Goal: Transaction & Acquisition: Purchase product/service

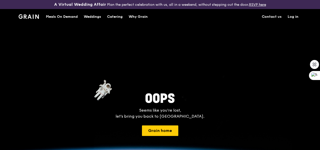
scroll to position [2273, 0]
click at [64, 19] on h1 "Meals On Demand" at bounding box center [62, 16] width 32 height 5
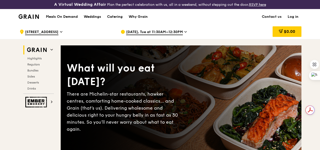
scroll to position [25, 0]
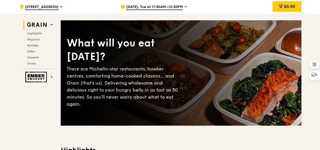
click at [154, 10] on span "Oct 21, Tue at 11:30AM–12:30PM" at bounding box center [154, 8] width 57 height 6
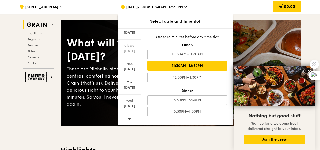
scroll to position [0, 0]
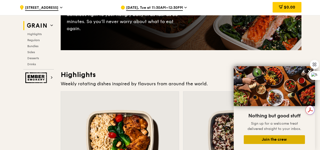
click at [279, 139] on button "Join the crew" at bounding box center [274, 139] width 61 height 9
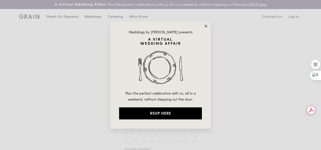
click at [207, 28] on icon at bounding box center [206, 26] width 5 height 5
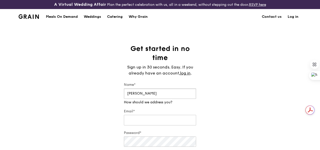
type input "[PERSON_NAME]"
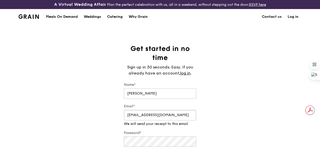
type input "[EMAIL_ADDRESS][DOMAIN_NAME]"
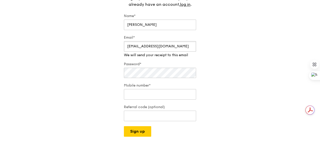
scroll to position [75, 0]
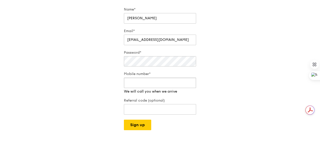
click at [155, 88] on input "Mobile number*" at bounding box center [160, 83] width 72 height 11
type input "81117778"
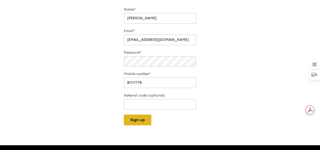
click at [140, 133] on div "A Virtual Wedding Affair Plan the perfect celebration with us, all in a weekend…" at bounding box center [160, 109] width 320 height 369
click at [143, 123] on button "Sign up" at bounding box center [137, 120] width 27 height 11
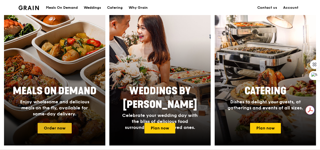
click at [59, 133] on link "Order now" at bounding box center [55, 128] width 34 height 11
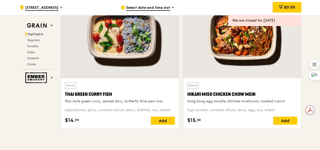
drag, startPoint x: 63, startPoint y: 99, endPoint x: 174, endPoint y: 116, distance: 112.9
type textarea "THAI GREEN [PERSON_NAME] FISH thai style green [PERSON_NAME], seared dory, butt…"
click at [174, 116] on div "Warm Thai Green [PERSON_NAME] Fish thai style green [PERSON_NAME], seared dory,…" at bounding box center [120, 103] width 118 height 50
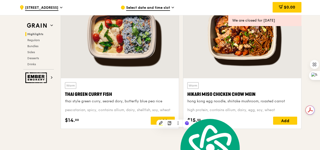
copy div "Thai Green [PERSON_NAME] Fish thai style green [PERSON_NAME], seared dory, butt…"
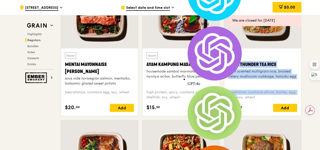
drag, startPoint x: 227, startPoint y: 68, endPoint x: 296, endPoint y: 103, distance: 77.4
click at [296, 103] on div "Warm Basil Thunder Tea [PERSON_NAME] scented multigrain rice, braised celery mu…" at bounding box center [262, 81] width 77 height 67
copy div "Basil Thunder Tea [PERSON_NAME] scented multigrain rice, braised celery mushroo…"
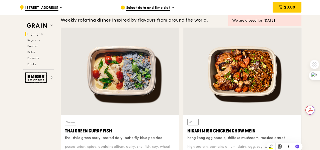
scroll to position [226, 0]
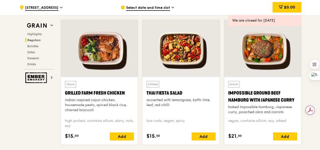
scroll to position [602, 0]
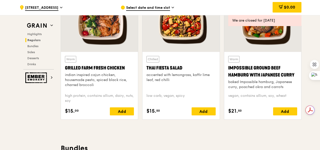
drag, startPoint x: 64, startPoint y: 72, endPoint x: 101, endPoint y: 107, distance: 50.2
click at [101, 107] on div "Warm Grilled Farm Fresh Chicken indian inspired cajun chicken, housemade pesto,…" at bounding box center [99, 85] width 77 height 67
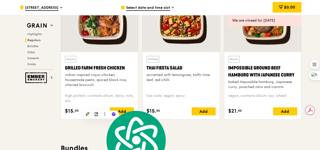
copy div "Grilled Farm Fresh Chicken indian inspired cajun chicken, housemade pesto, spic…"
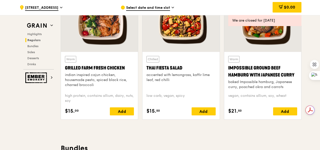
drag, startPoint x: 144, startPoint y: 72, endPoint x: 196, endPoint y: 102, distance: 59.7
click at [196, 102] on div "Chilled Thai Fiesta Salad accented with lemongrass, kaffir lime leaf, red chill…" at bounding box center [180, 85] width 77 height 67
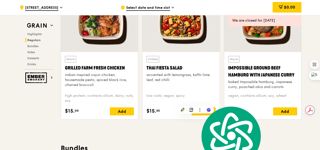
copy div "Thai Fiesta Salad accented with lemongrass, kaffir lime leaf, red chilli low ca…"
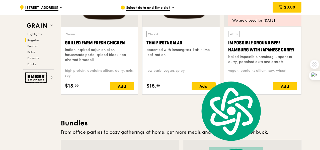
drag, startPoint x: 226, startPoint y: 48, endPoint x: 292, endPoint y: 76, distance: 71.2
click at [292, 76] on div "Warm Impossible Ground Beef Hamburg with Japanese [PERSON_NAME] baked Impossibl…" at bounding box center [262, 60] width 77 height 67
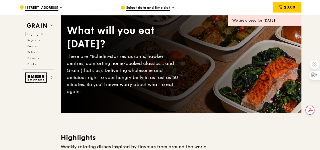
scroll to position [125, 0]
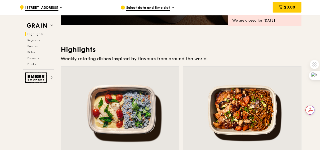
click at [71, 90] on div at bounding box center [120, 109] width 118 height 87
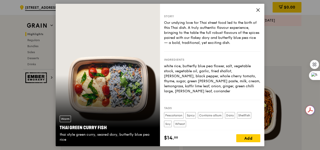
click at [260, 10] on icon at bounding box center [258, 10] width 5 height 5
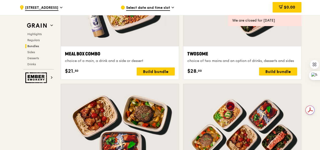
scroll to position [753, 0]
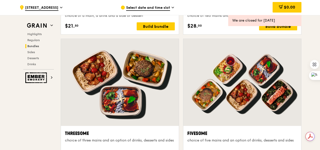
scroll to position [0, 0]
